Goal: Information Seeking & Learning: Learn about a topic

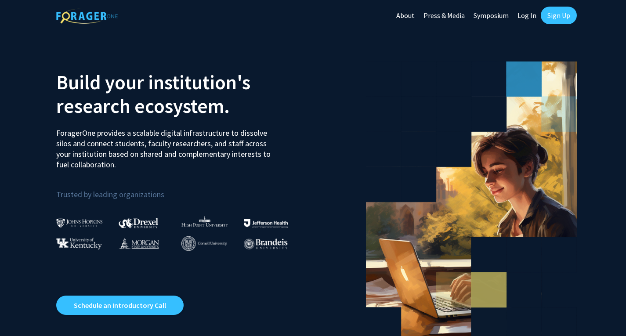
click at [551, 14] on link "Sign Up" at bounding box center [559, 16] width 36 height 18
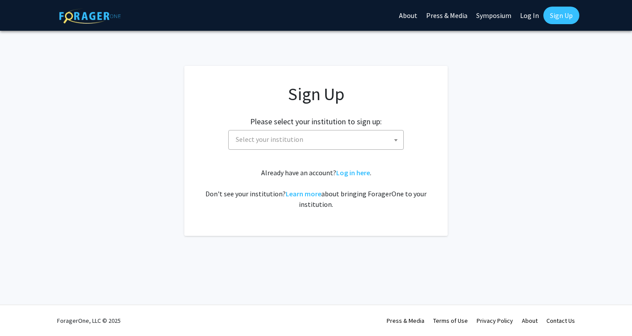
click at [321, 146] on span "Select your institution" at bounding box center [317, 139] width 171 height 18
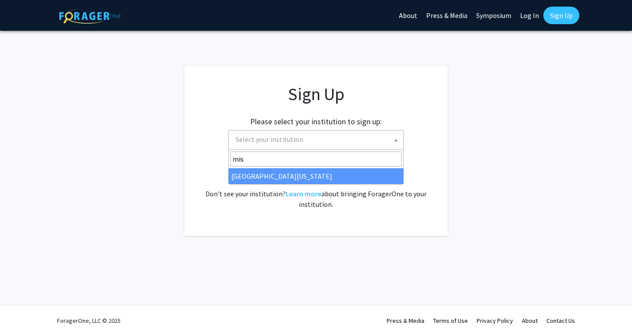
type input "mis"
select select "33"
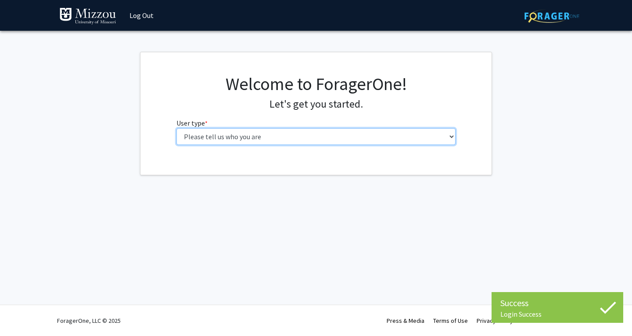
click at [252, 139] on select "Please tell us who you are Undergraduate Student Master's Student Doctoral Cand…" at bounding box center [317, 136] width 280 height 17
select select "1: undergrad"
click at [177, 128] on select "Please tell us who you are Undergraduate Student Master's Student Doctoral Cand…" at bounding box center [317, 136] width 280 height 17
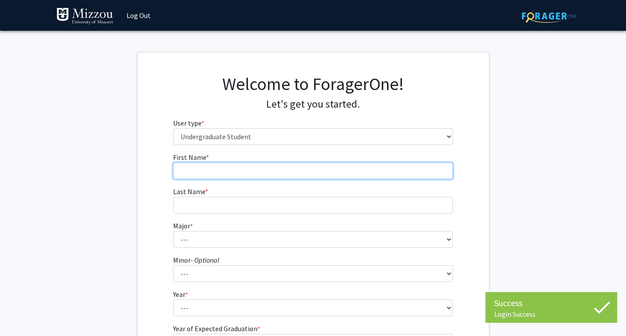
click at [251, 166] on input "First Name * required" at bounding box center [313, 170] width 280 height 17
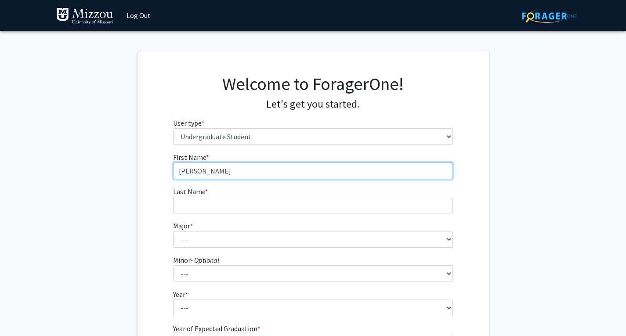
type input "[PERSON_NAME]"
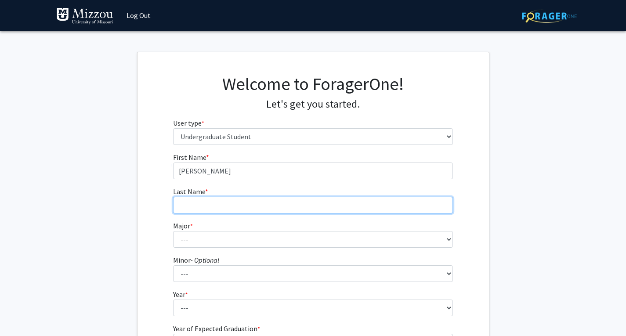
click at [221, 208] on input "Last Name * required" at bounding box center [313, 205] width 280 height 17
type input "[PERSON_NAME]"
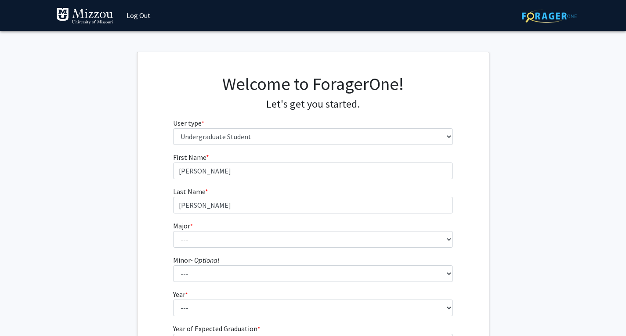
click at [203, 231] on fg-select "Major * required --- Agribusiness Management Agricultural Education Agricultura…" at bounding box center [313, 233] width 280 height 27
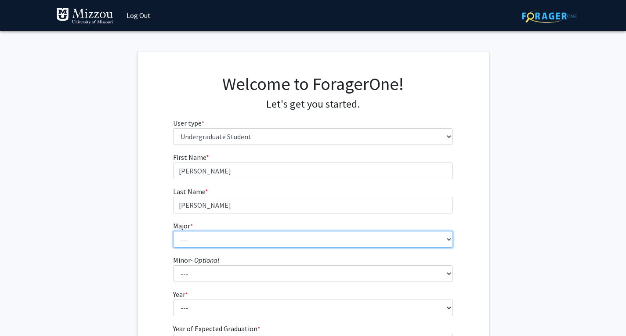
click at [206, 239] on select "--- Agribusiness Management Agricultural Education Agricultural Education: Comm…" at bounding box center [313, 239] width 280 height 17
select select "14: 2503"
click at [173, 231] on select "--- Agribusiness Management Agricultural Education Agricultural Education: Comm…" at bounding box center [313, 239] width 280 height 17
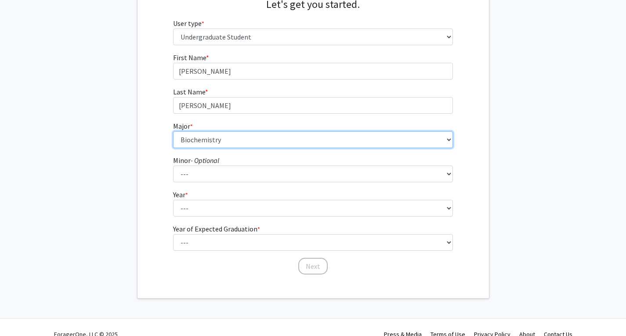
scroll to position [113, 0]
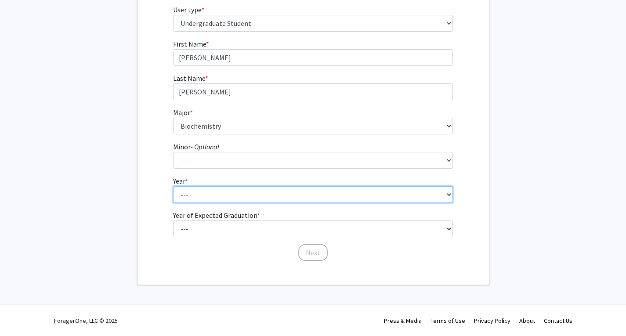
click at [201, 197] on select "--- First-year Sophomore Junior Senior Postbaccalaureate Certificate" at bounding box center [313, 194] width 280 height 17
select select "4: senior"
click at [173, 186] on select "--- First-year Sophomore Junior Senior Postbaccalaureate Certificate" at bounding box center [313, 194] width 280 height 17
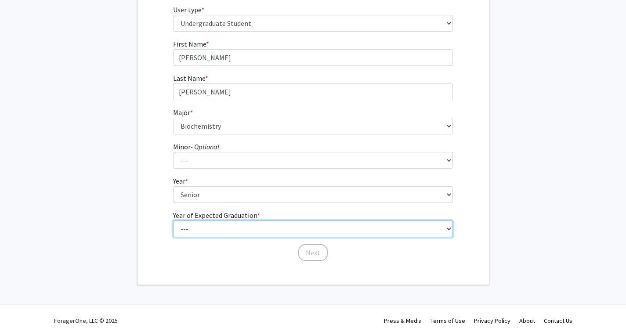
click at [203, 226] on select "--- 2025 2026 2027 2028 2029 2030 2031 2032 2033 2034" at bounding box center [313, 228] width 280 height 17
select select "2: 2026"
click at [173, 220] on select "--- 2025 2026 2027 2028 2029 2030 2031 2032 2033 2034" at bounding box center [313, 228] width 280 height 17
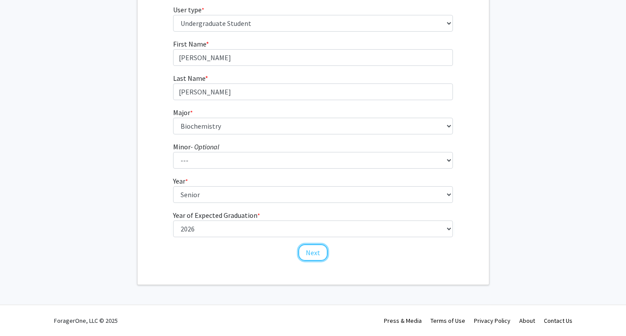
click at [318, 256] on button "Next" at bounding box center [312, 252] width 29 height 17
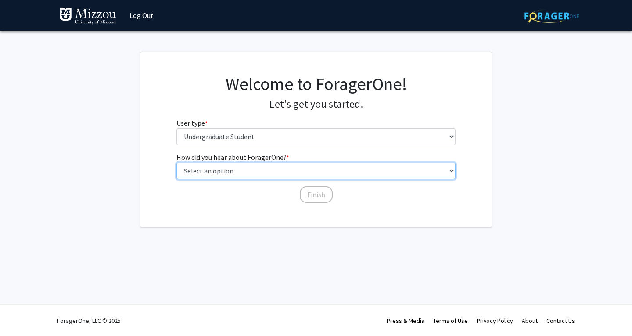
click at [237, 174] on select "Select an option Peer/student recommendation Faculty/staff recommendation Unive…" at bounding box center [317, 170] width 280 height 17
select select "2: faculty_recommendation"
click at [177, 162] on select "Select an option Peer/student recommendation Faculty/staff recommendation Unive…" at bounding box center [317, 170] width 280 height 17
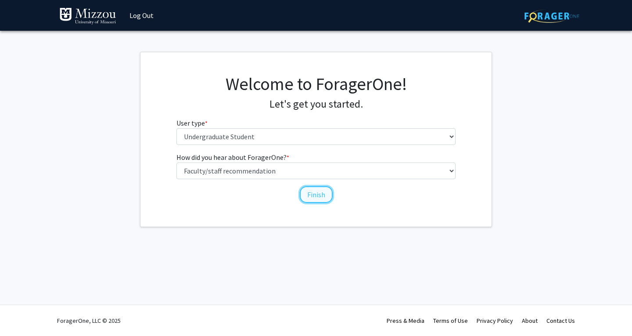
click at [309, 196] on button "Finish" at bounding box center [316, 194] width 33 height 17
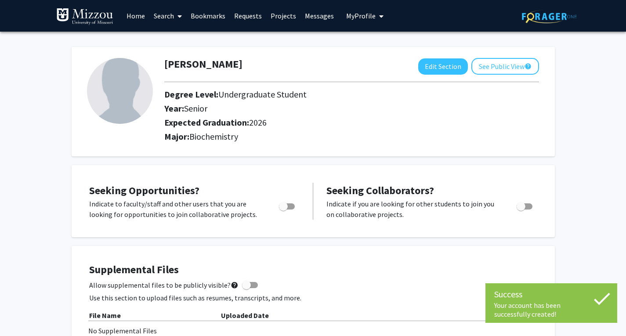
click at [156, 14] on link "Search" at bounding box center [167, 15] width 37 height 31
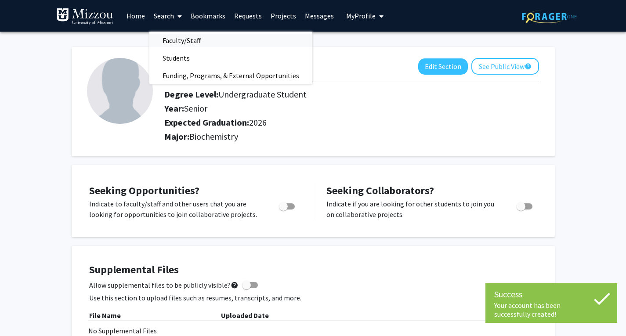
click at [171, 42] on span "Faculty/Staff" at bounding box center [181, 41] width 65 height 18
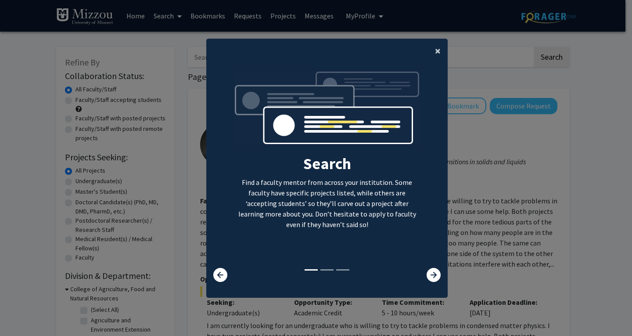
click at [435, 54] on span "×" at bounding box center [438, 51] width 6 height 14
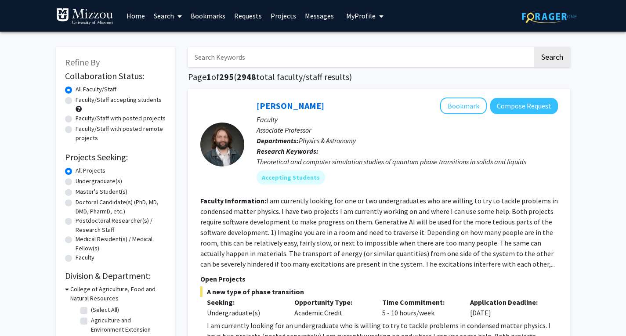
click at [234, 52] on input "Search Keywords" at bounding box center [360, 57] width 345 height 20
type input "biochemistry"
click at [554, 53] on button "Search" at bounding box center [552, 57] width 36 height 20
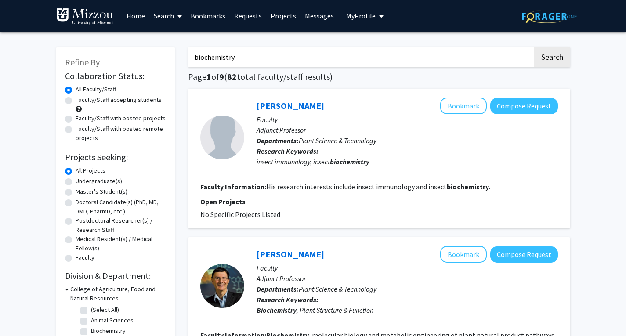
click at [260, 58] on input "biochemistry" at bounding box center [360, 57] width 345 height 20
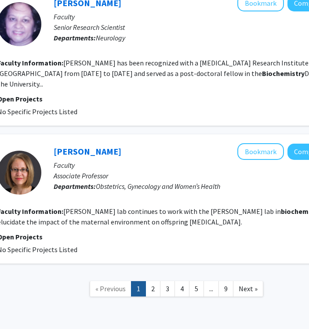
scroll to position [1828, 153]
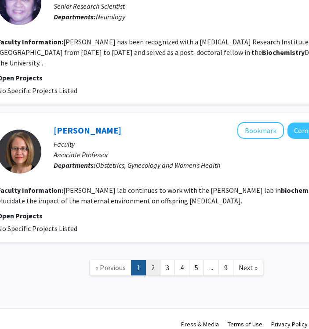
click at [157, 260] on link "2" at bounding box center [152, 267] width 15 height 15
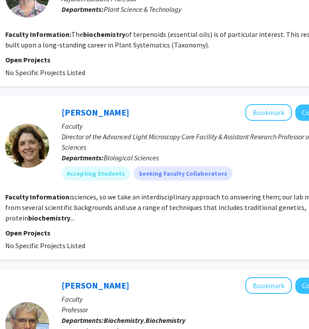
scroll to position [132, 145]
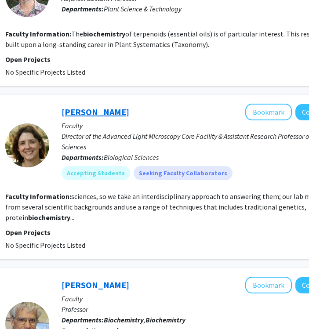
click at [93, 114] on link "[PERSON_NAME]" at bounding box center [95, 111] width 68 height 11
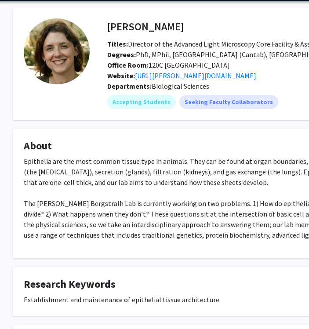
scroll to position [0, 16]
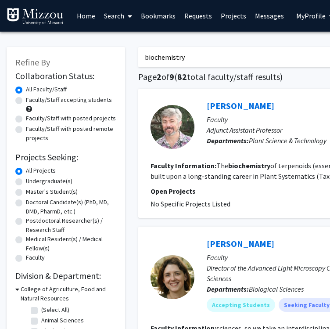
click at [66, 97] on label "Faculty/Staff accepting students" at bounding box center [69, 99] width 86 height 9
click at [32, 97] on input "Faculty/Staff accepting students" at bounding box center [29, 98] width 6 height 6
radio input "true"
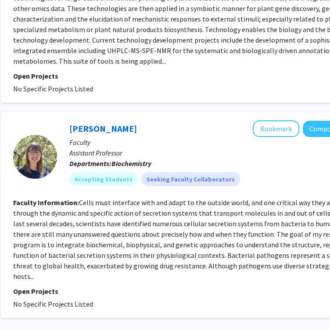
scroll to position [2152, 137]
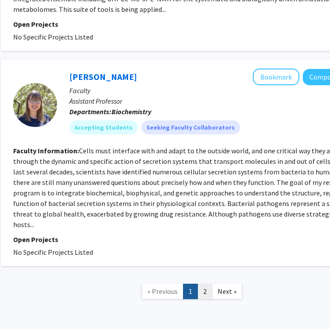
click at [208, 284] on link "2" at bounding box center [205, 291] width 15 height 15
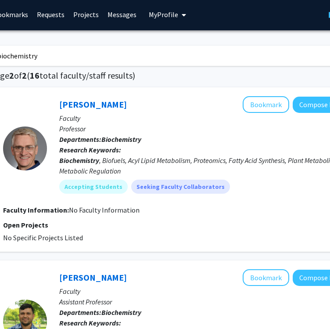
scroll to position [0, 148]
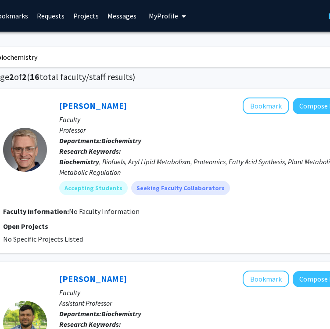
click at [83, 53] on input "biochemistry" at bounding box center [163, 57] width 345 height 20
type input "b"
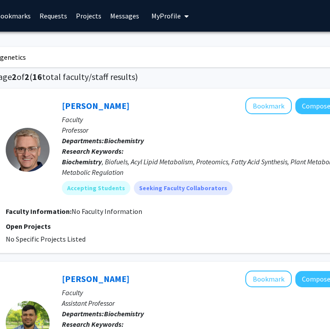
type input "genetics"
radio input "true"
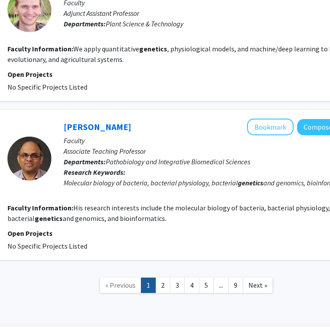
scroll to position [1449, 143]
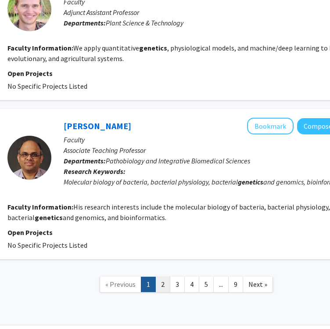
click at [159, 277] on link "2" at bounding box center [162, 284] width 15 height 15
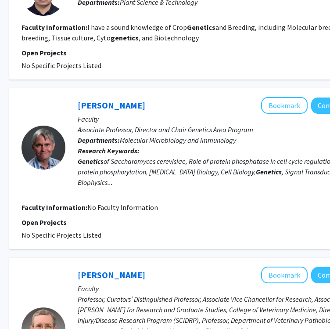
scroll to position [1361, 129]
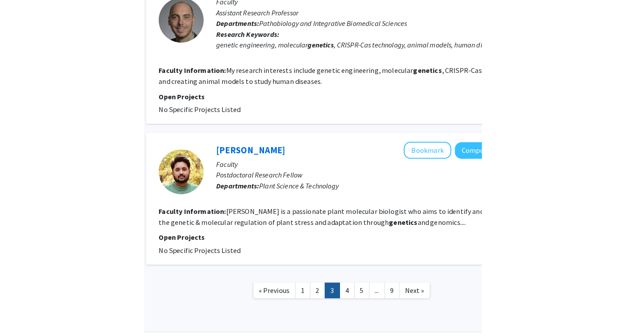
scroll to position [1273, 0]
